Goal: Find specific page/section: Find specific page/section

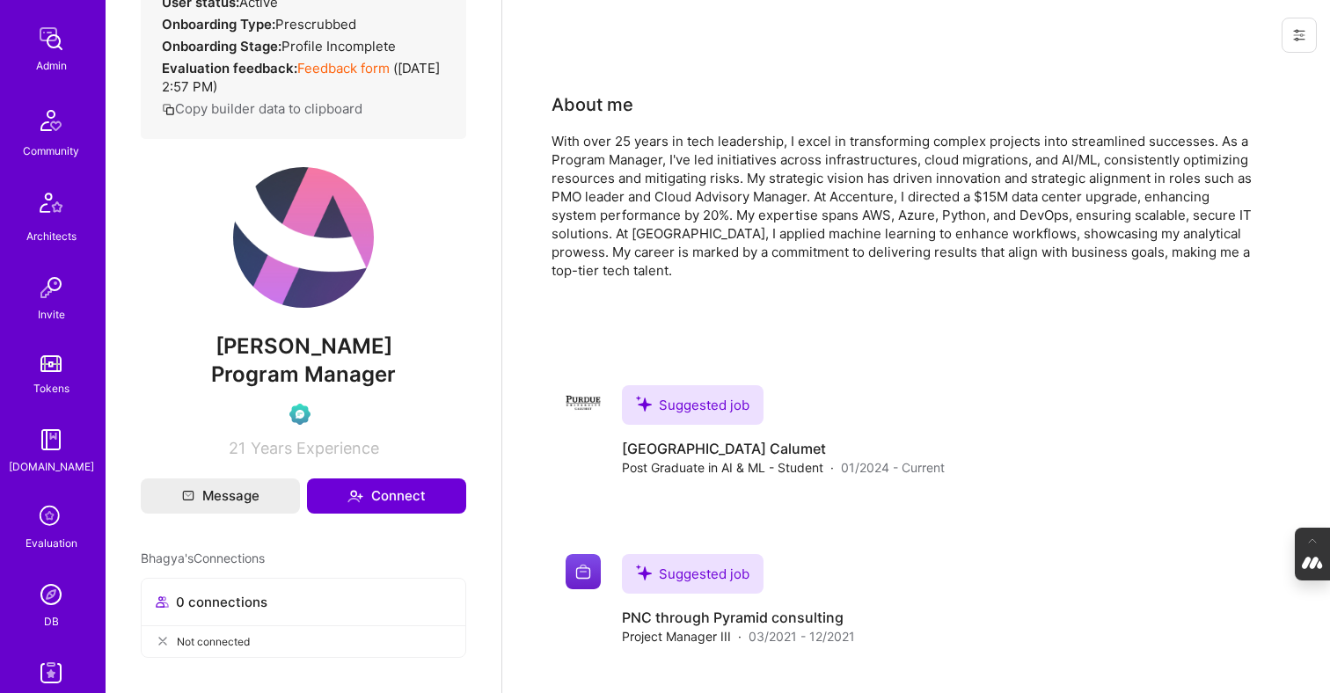
scroll to position [326, 0]
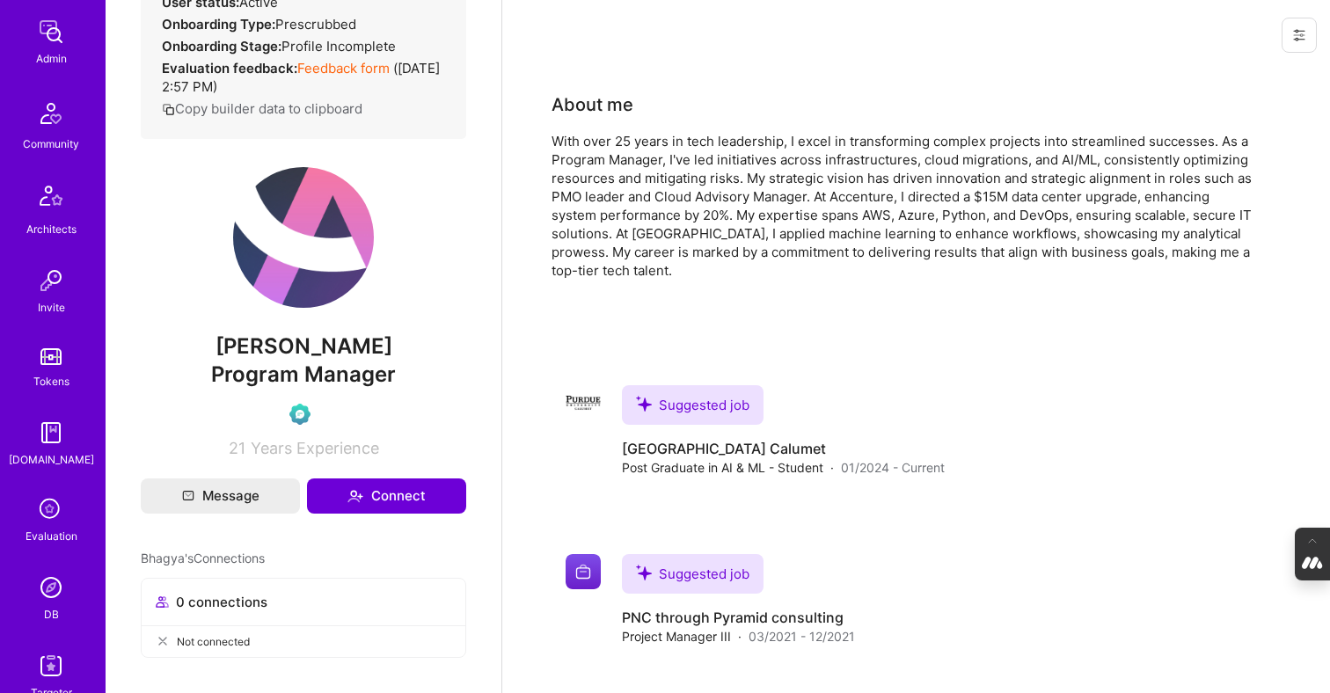
click at [50, 612] on div "DB" at bounding box center [51, 614] width 15 height 18
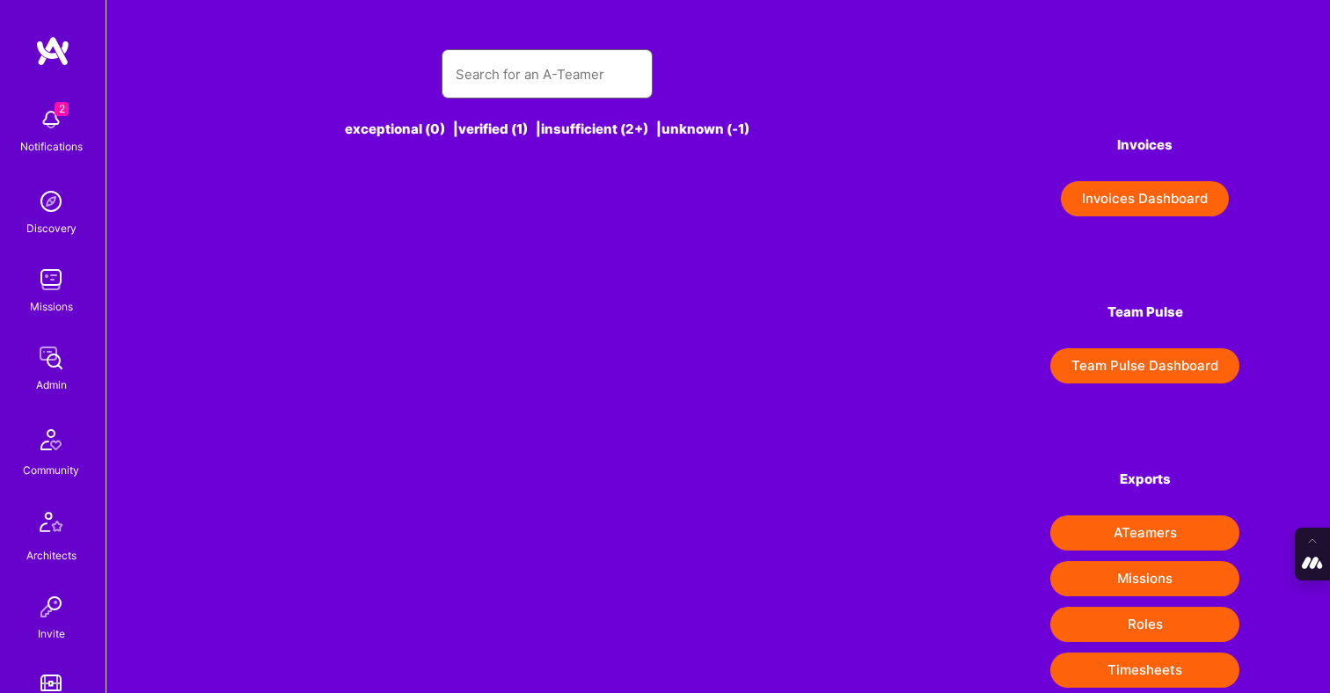
click at [574, 61] on input "text" at bounding box center [547, 74] width 183 height 45
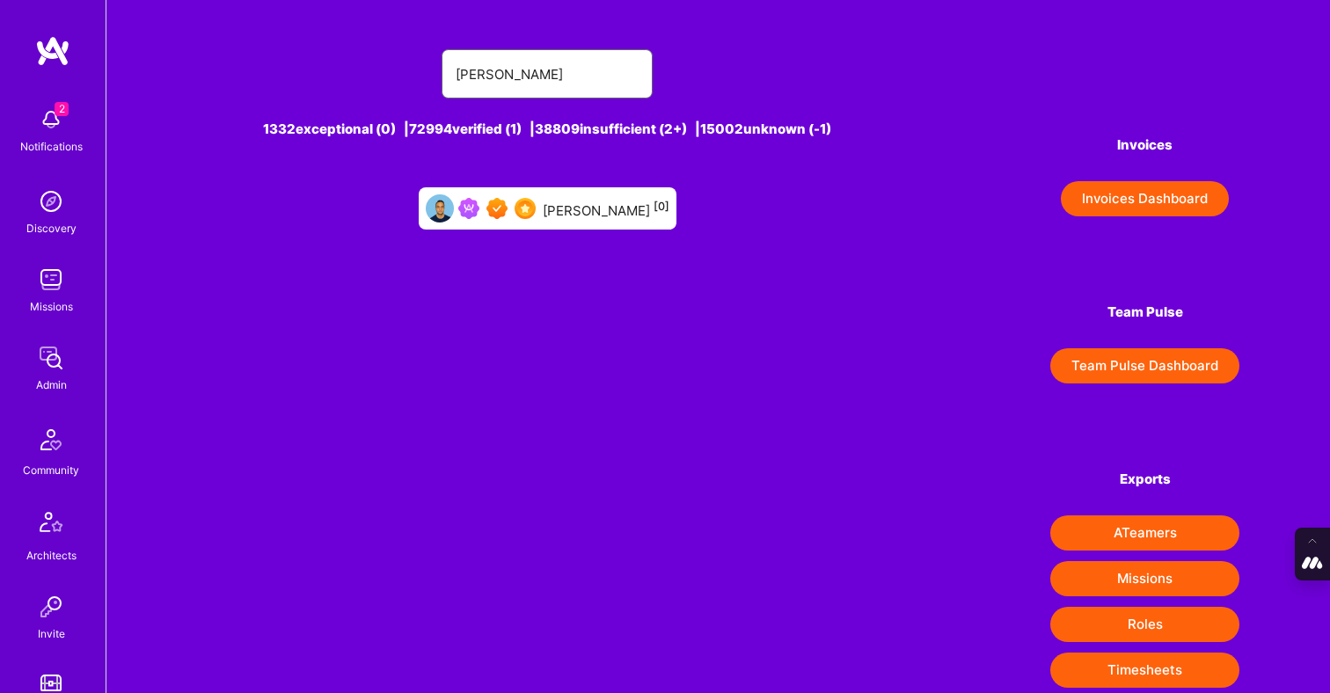
type input "[PERSON_NAME]"
click at [620, 207] on div "[PERSON_NAME] [0]" at bounding box center [606, 208] width 127 height 23
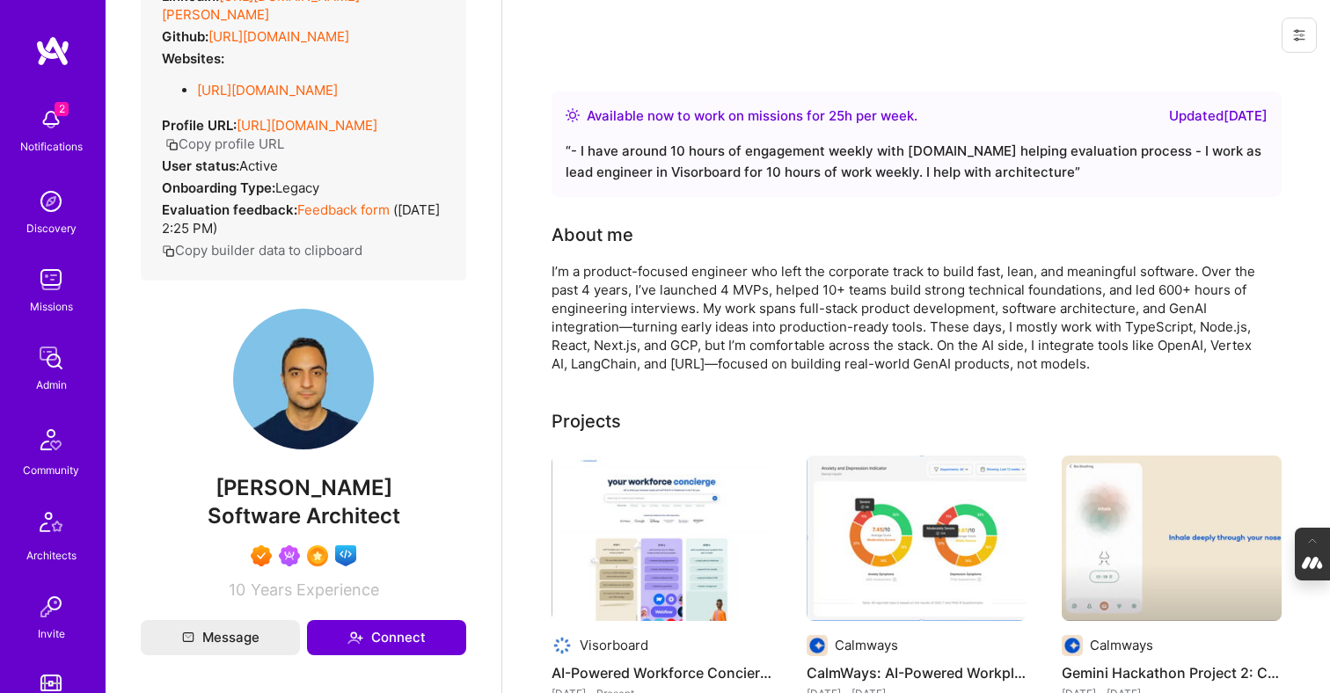
scroll to position [248, 0]
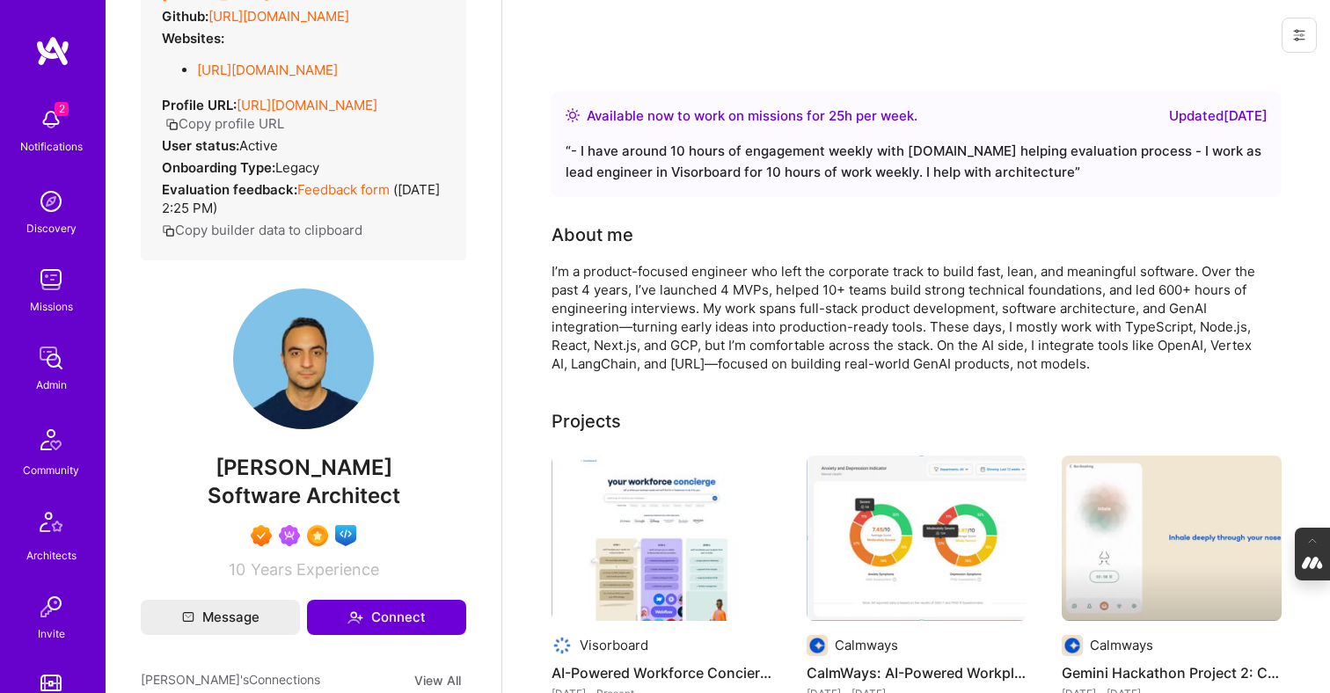
drag, startPoint x: 427, startPoint y: 479, endPoint x: 175, endPoint y: 479, distance: 251.6
click at [175, 479] on span "[PERSON_NAME]" at bounding box center [304, 468] width 326 height 26
copy span "[PERSON_NAME]"
